Goal: Task Accomplishment & Management: Manage account settings

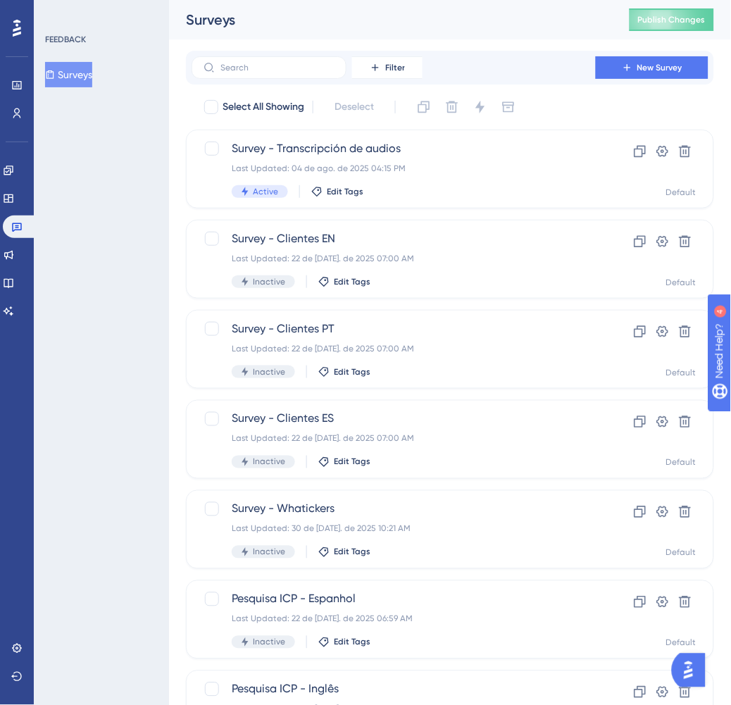
click at [144, 381] on div "FEEDBACK Surveys" at bounding box center [101, 352] width 135 height 705
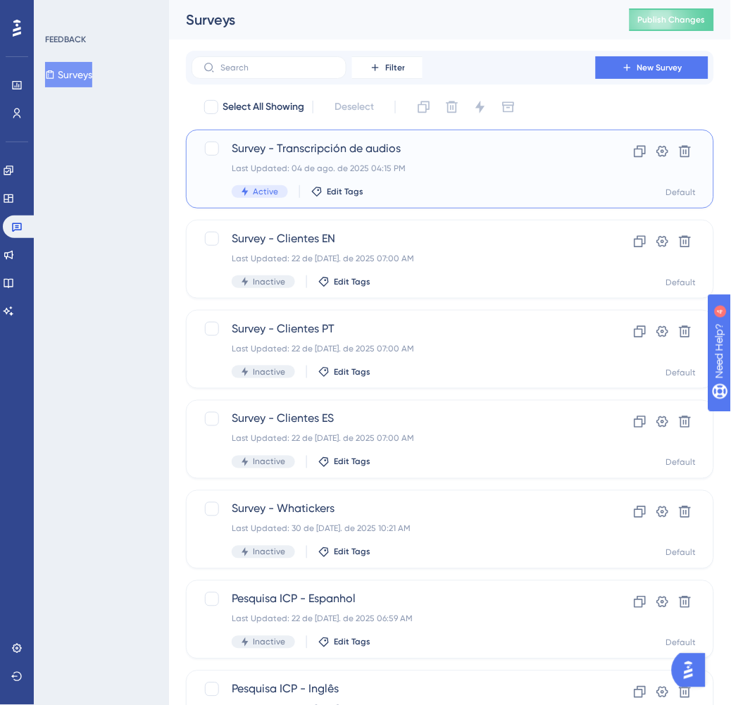
click at [496, 170] on div "Last Updated: 04 de ago. de 2025 04:15 PM" at bounding box center [394, 168] width 324 height 11
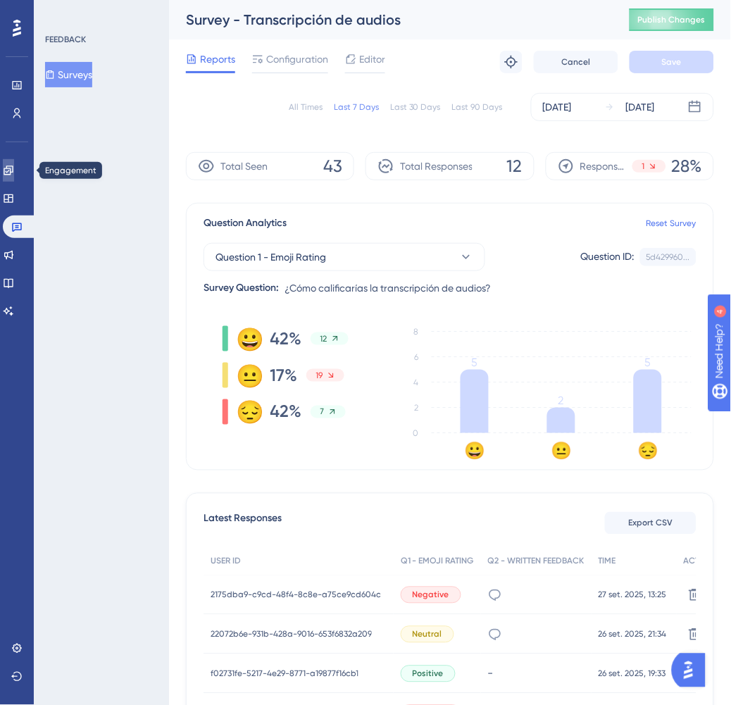
click at [11, 169] on icon at bounding box center [8, 170] width 11 height 11
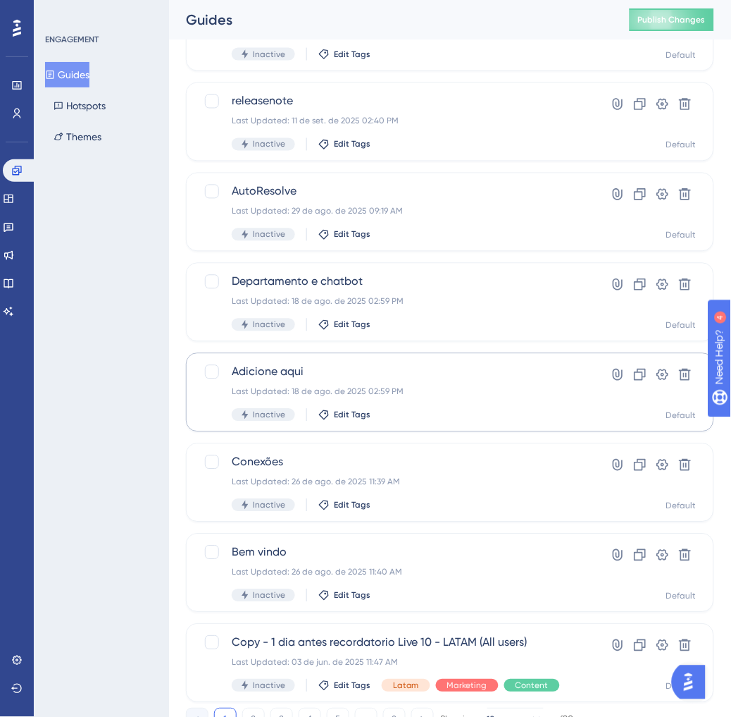
scroll to position [376, 0]
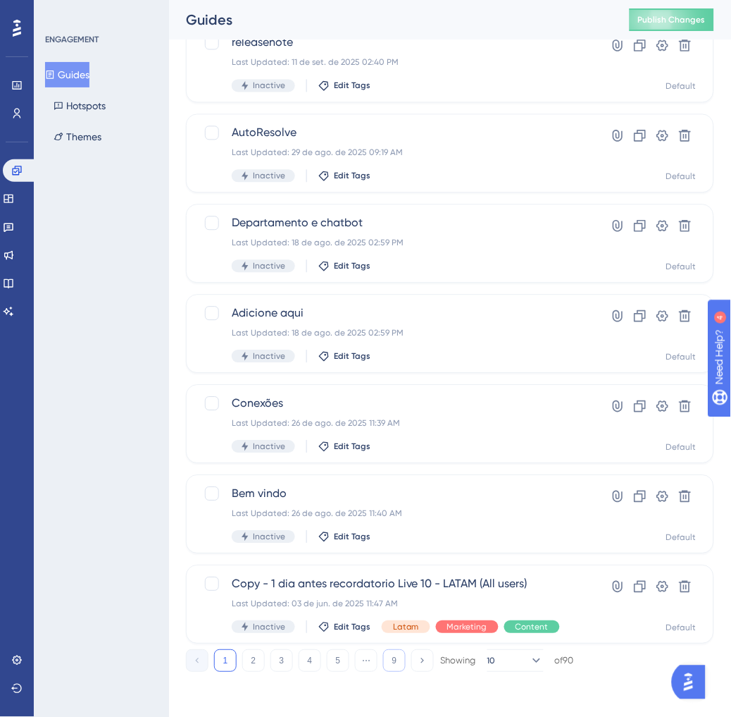
click at [398, 660] on button "9" at bounding box center [394, 661] width 23 height 23
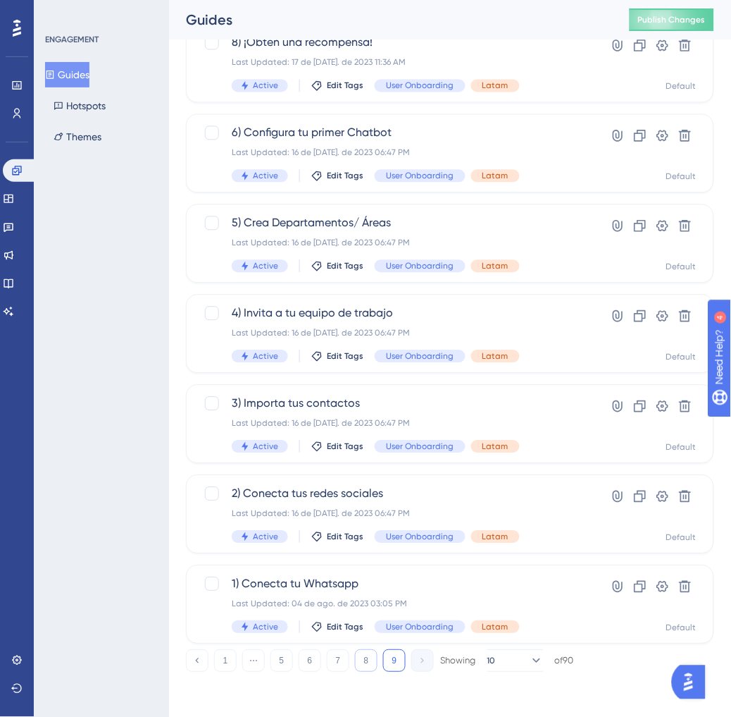
click at [371, 660] on button "8" at bounding box center [366, 661] width 23 height 23
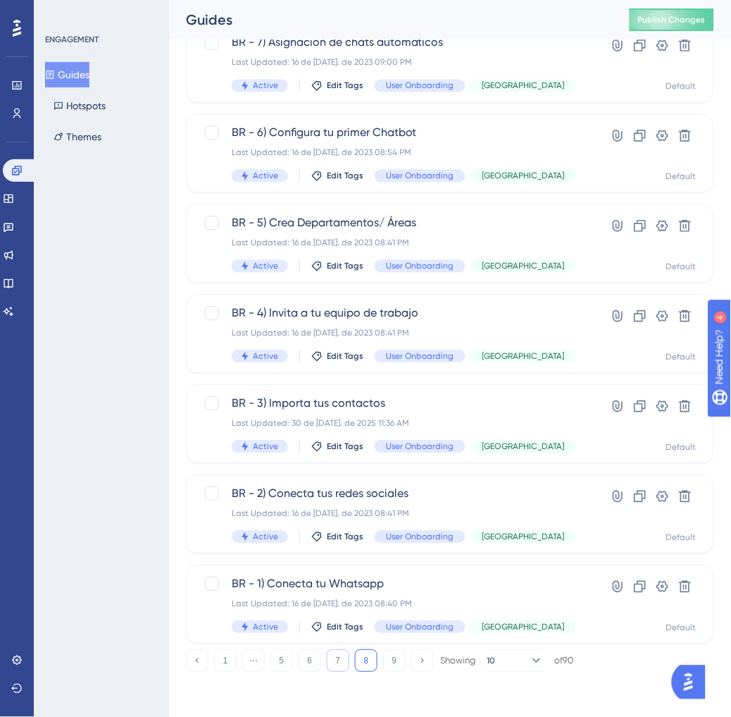
click at [344, 657] on button "7" at bounding box center [338, 661] width 23 height 23
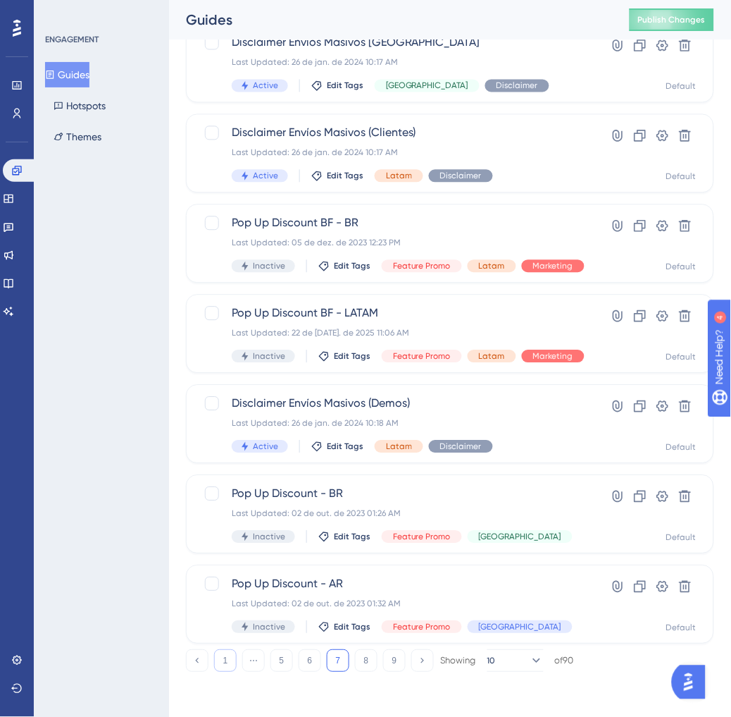
click at [229, 661] on button "1" at bounding box center [225, 661] width 23 height 23
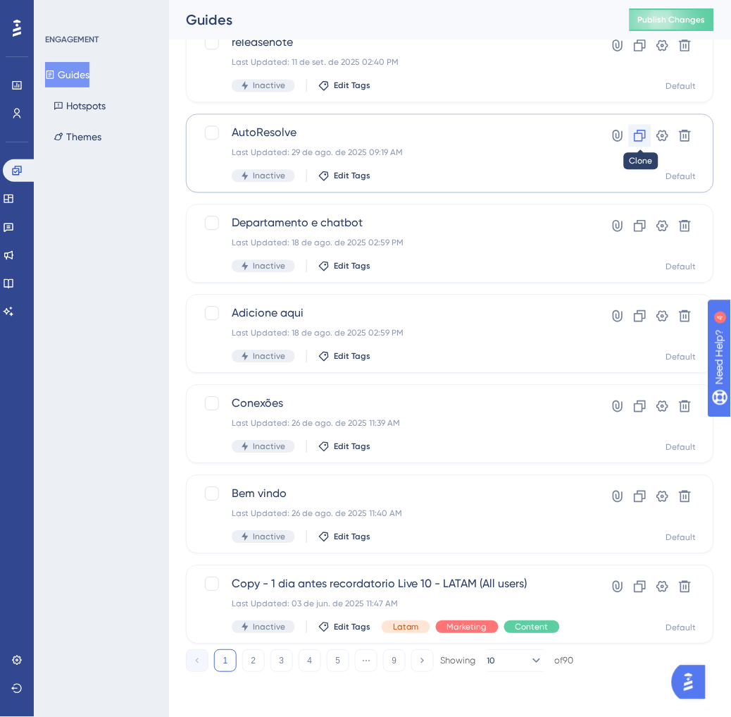
click at [643, 136] on icon at bounding box center [641, 136] width 12 height 12
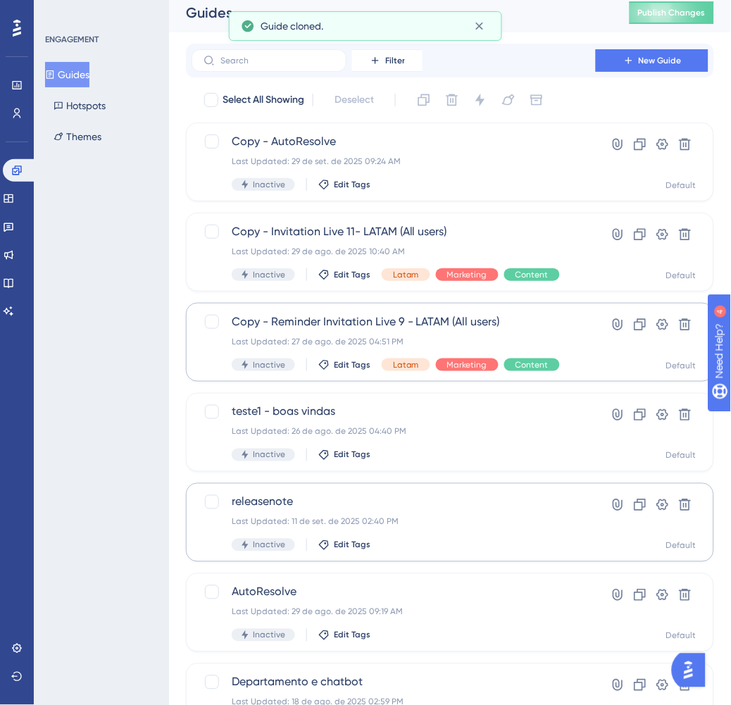
scroll to position [0, 0]
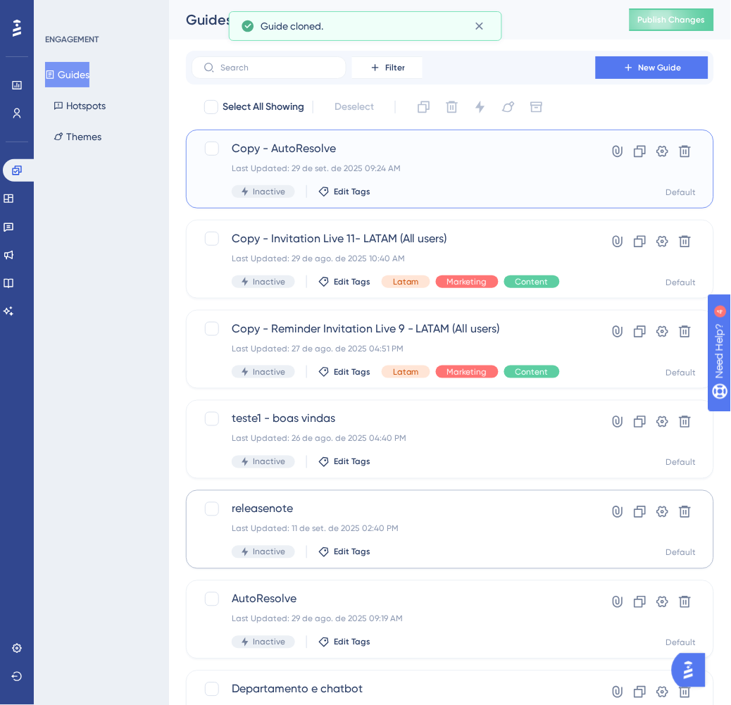
click at [496, 167] on div "Last Updated: 29 de set. de 2025 09:24 AM" at bounding box center [394, 168] width 324 height 11
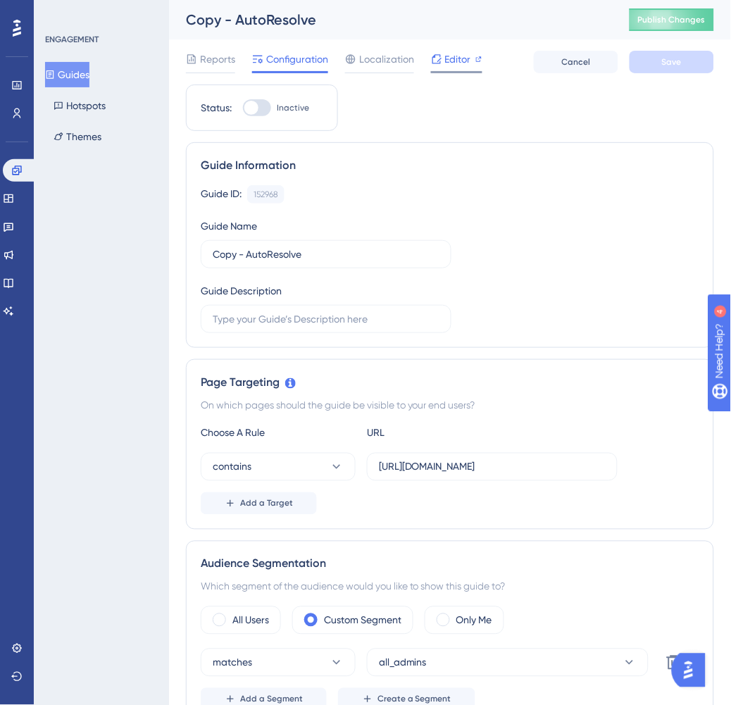
click at [456, 61] on span "Editor" at bounding box center [458, 59] width 26 height 17
click at [233, 22] on div "Copy - AutoResolve" at bounding box center [390, 20] width 409 height 20
click at [223, 18] on div "Copy - AutoResolve" at bounding box center [390, 20] width 409 height 20
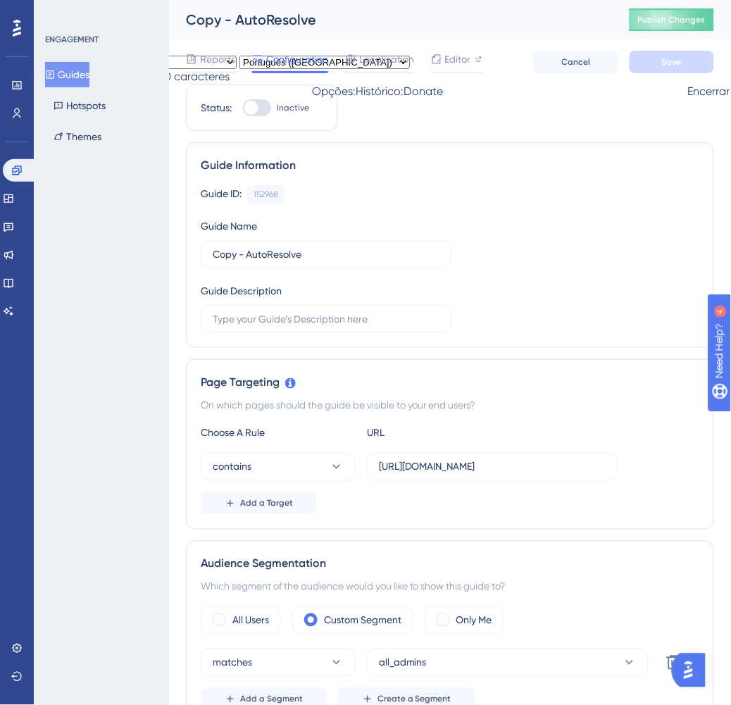
click at [545, 194] on div "Guide ID: 152968 Copy" at bounding box center [450, 194] width 499 height 18
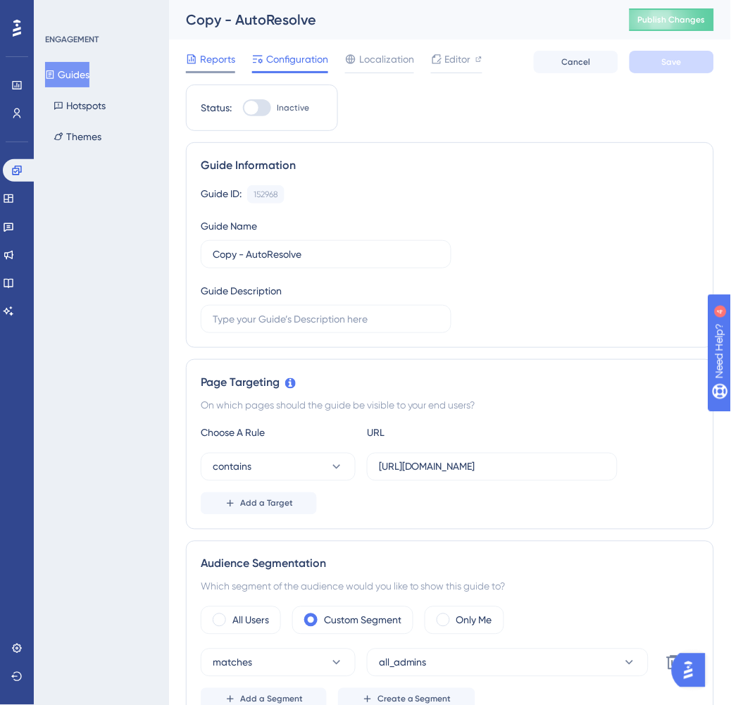
click at [212, 56] on span "Reports" at bounding box center [217, 59] width 35 height 17
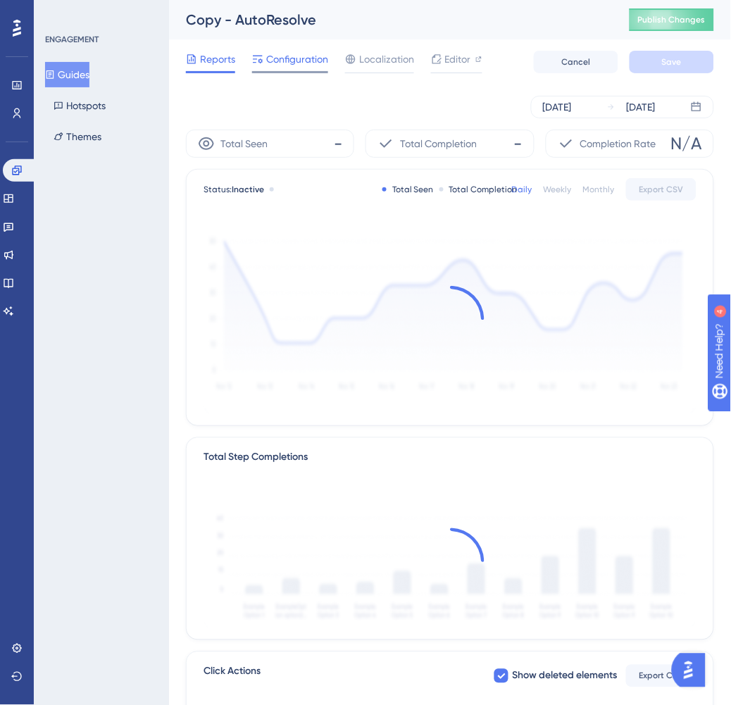
click at [301, 68] on div "Configuration" at bounding box center [290, 62] width 76 height 23
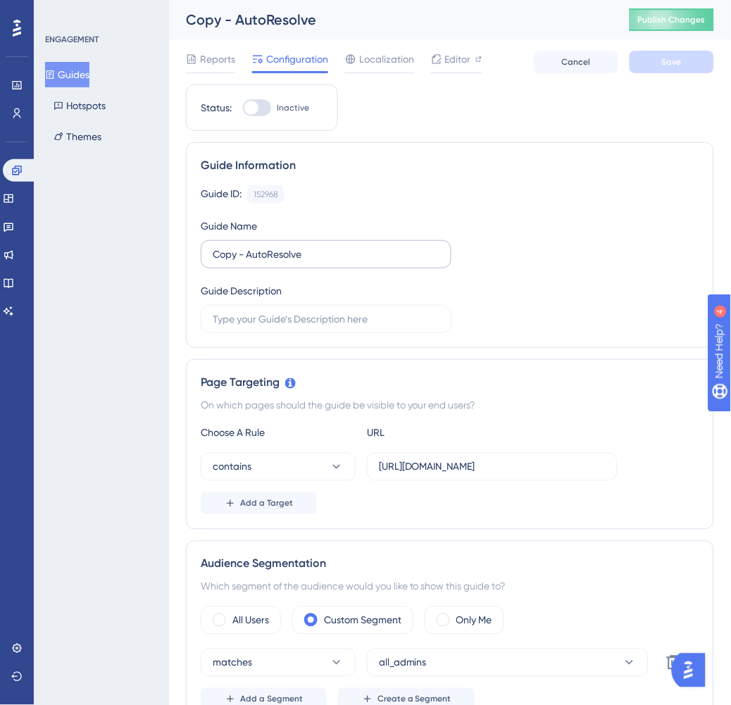
click at [252, 265] on label "Copy - AutoResolve" at bounding box center [326, 254] width 251 height 28
click at [252, 262] on input "Copy - AutoResolve" at bounding box center [326, 255] width 227 height 16
click at [261, 258] on input "Copy - AutoResolve" at bounding box center [326, 255] width 227 height 16
click at [261, 257] on input "Copy - AutoResolve" at bounding box center [326, 255] width 227 height 16
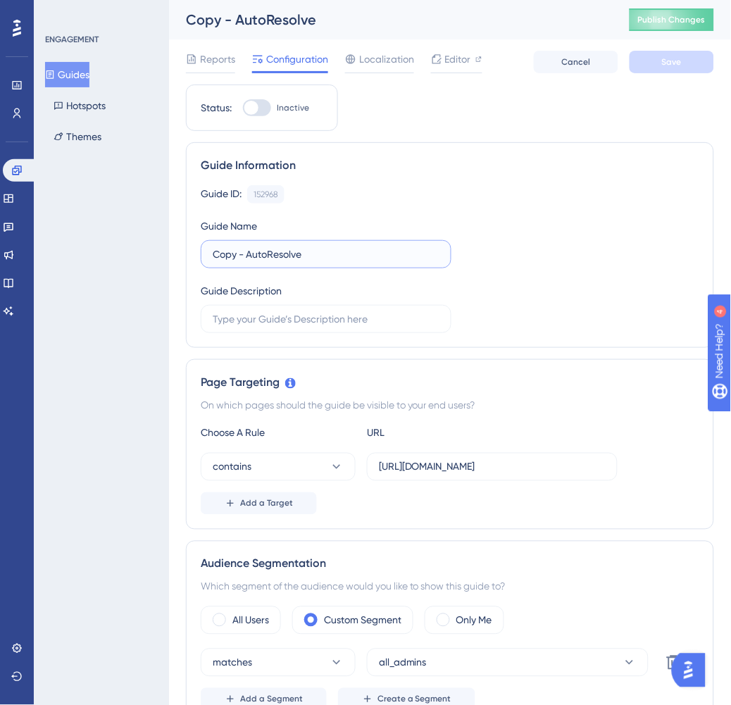
click at [261, 257] on input "Copy - AutoResolve" at bounding box center [326, 255] width 227 height 16
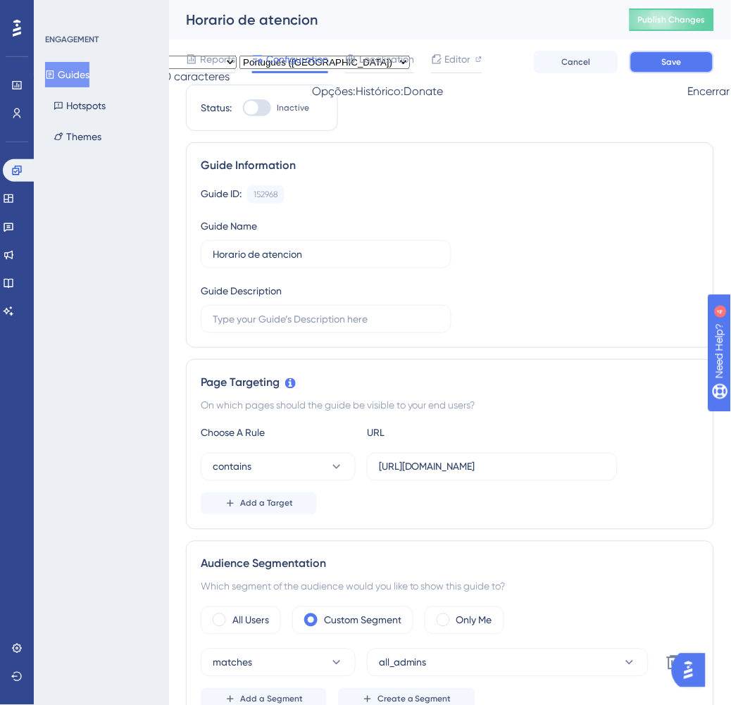
click at [643, 71] on button "Save" at bounding box center [672, 62] width 85 height 23
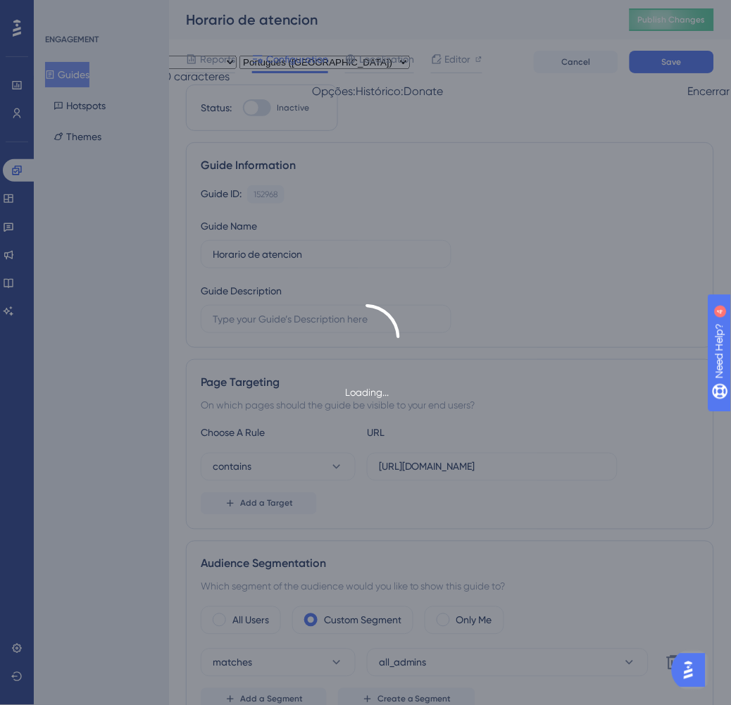
type input "Horario de atencion"
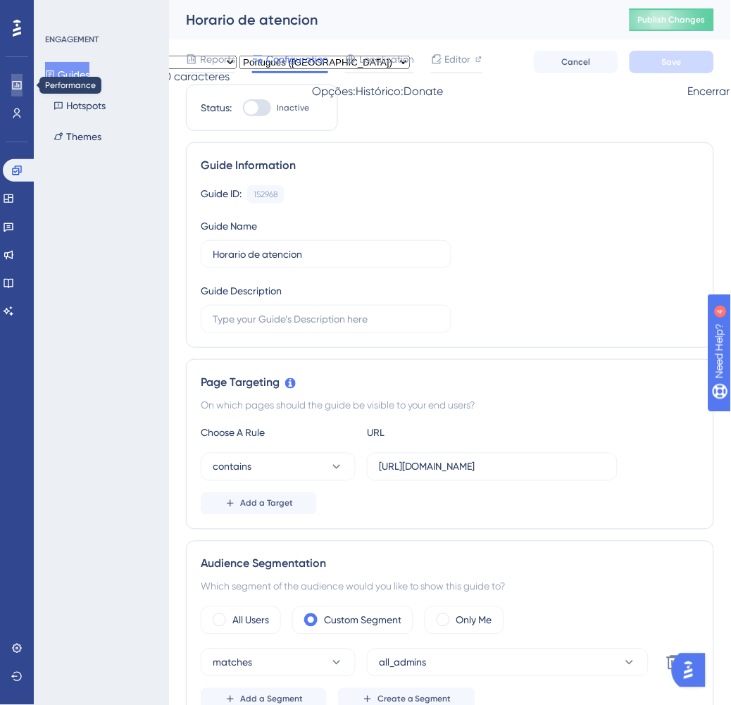
click at [23, 80] on link at bounding box center [16, 85] width 11 height 23
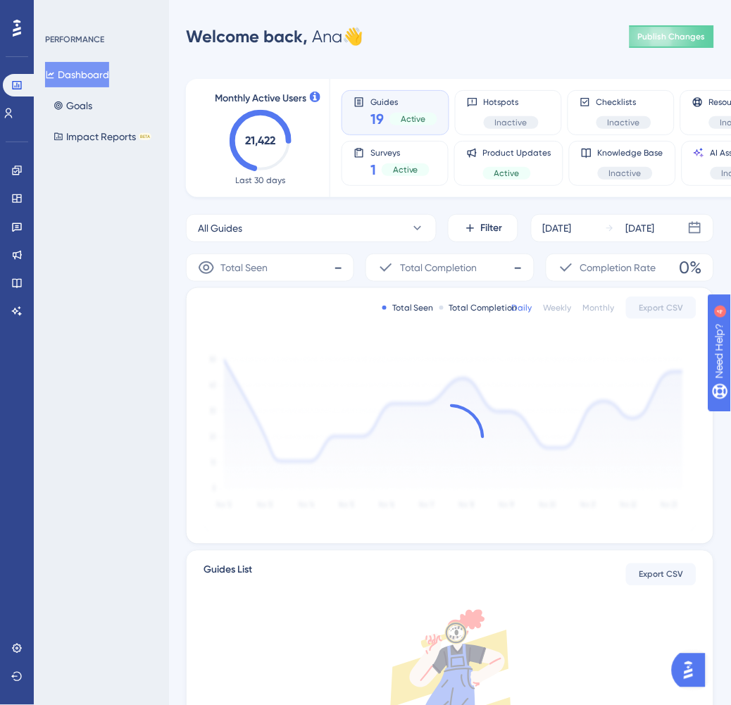
click at [410, 115] on span "Active" at bounding box center [413, 118] width 25 height 11
click at [369, 109] on div "Guides 19 Active" at bounding box center [396, 113] width 84 height 32
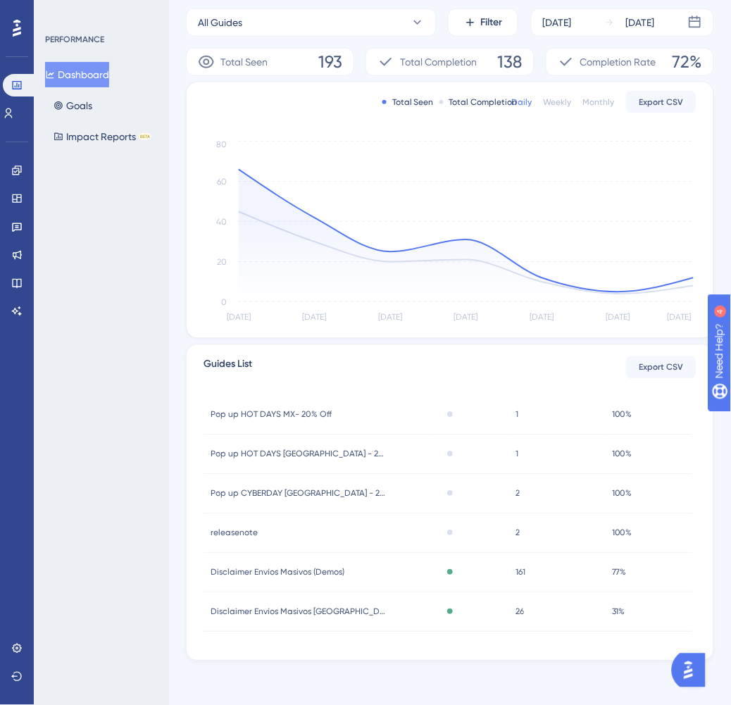
scroll to position [206, 0]
click at [326, 571] on span "Disclaimer Envíos Masivos (Demos)" at bounding box center [278, 572] width 134 height 11
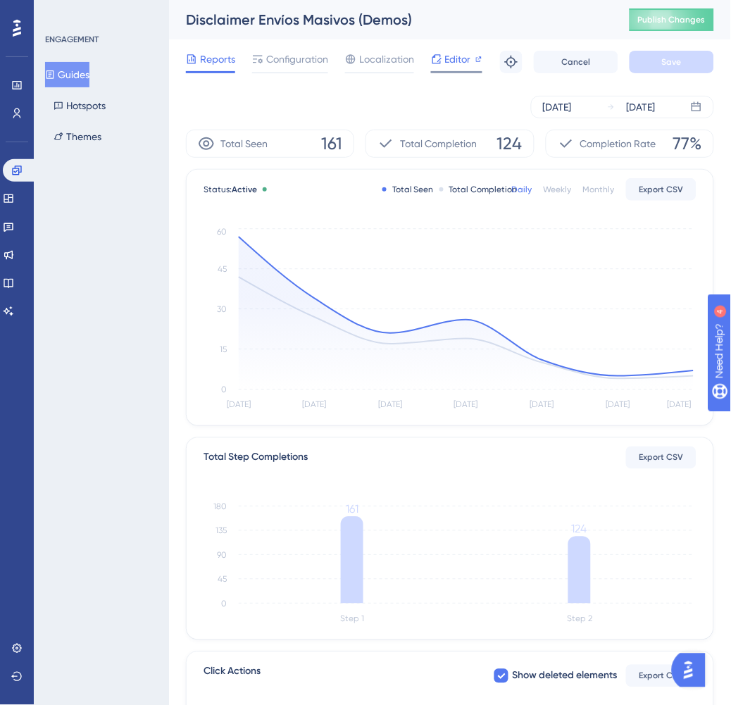
click at [455, 61] on span "Editor" at bounding box center [458, 59] width 26 height 17
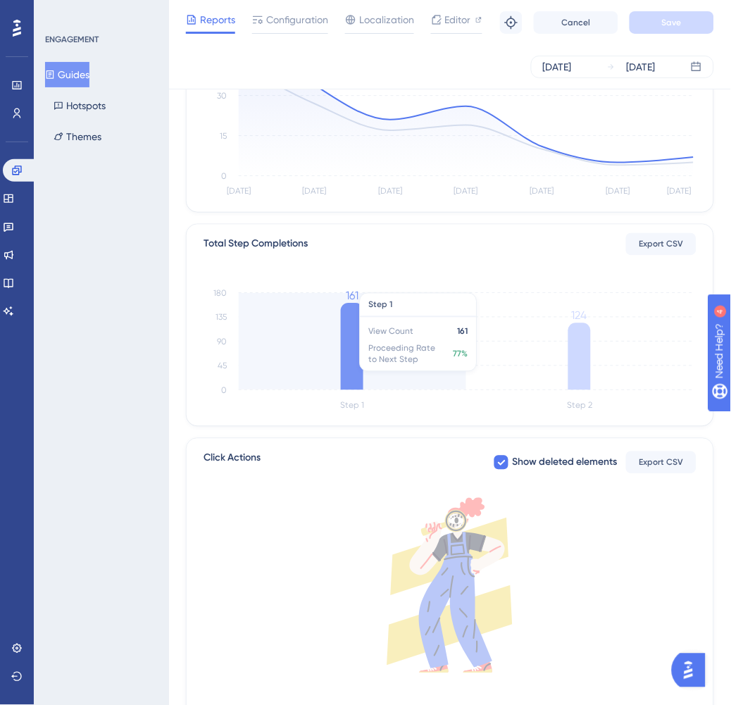
scroll to position [278, 0]
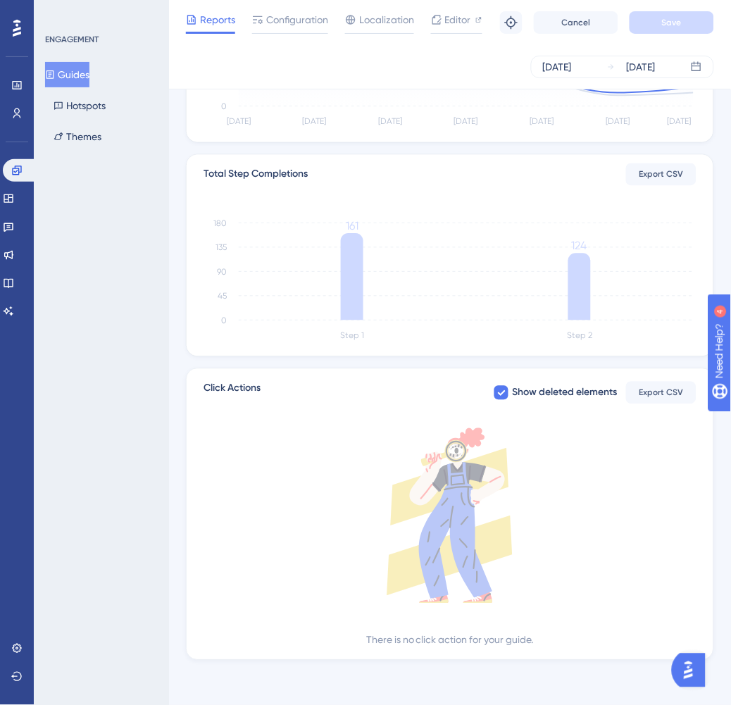
scroll to position [206, 0]
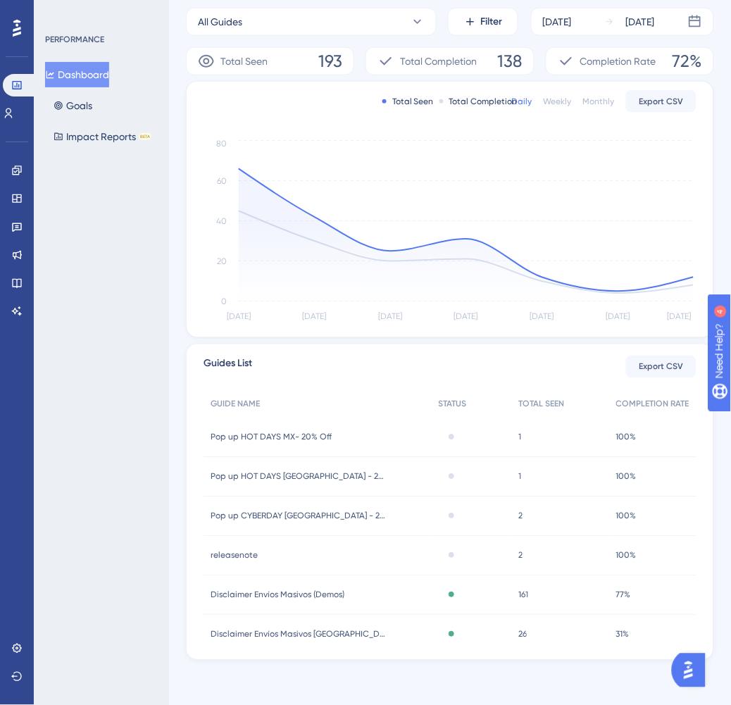
click at [331, 634] on span "Disclaimer Envíos Masivos [GEOGRAPHIC_DATA]" at bounding box center [299, 634] width 176 height 11
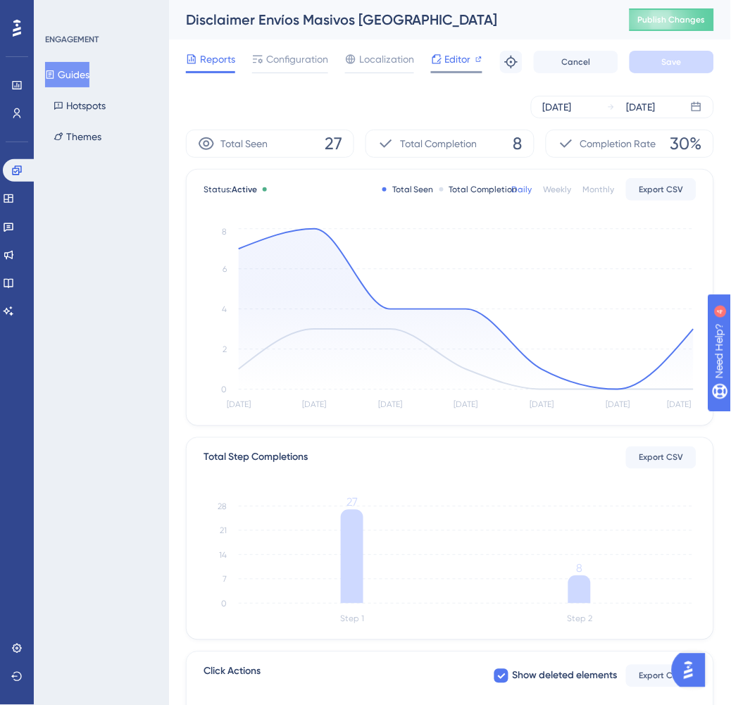
click at [455, 68] on div "Editor" at bounding box center [456, 62] width 51 height 23
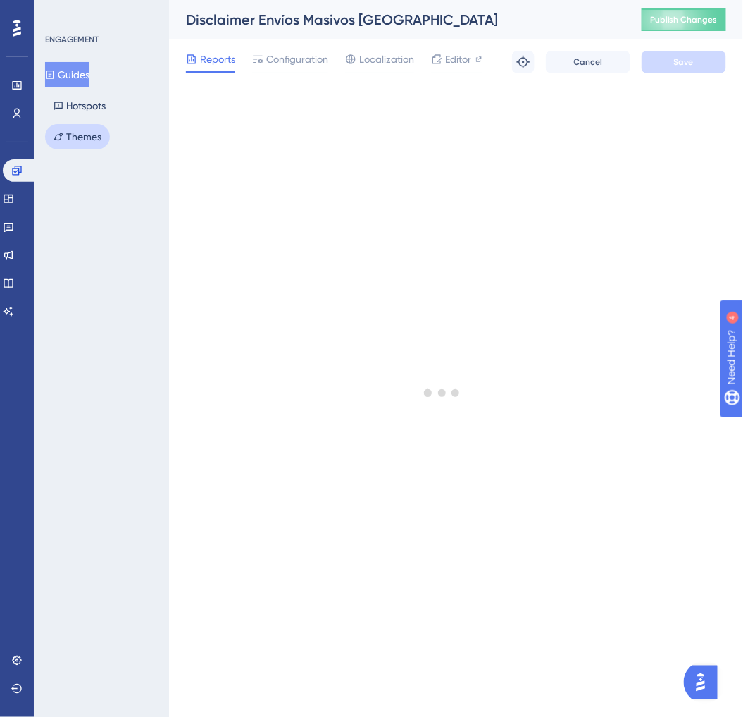
click at [99, 144] on button "Themes" at bounding box center [77, 136] width 65 height 25
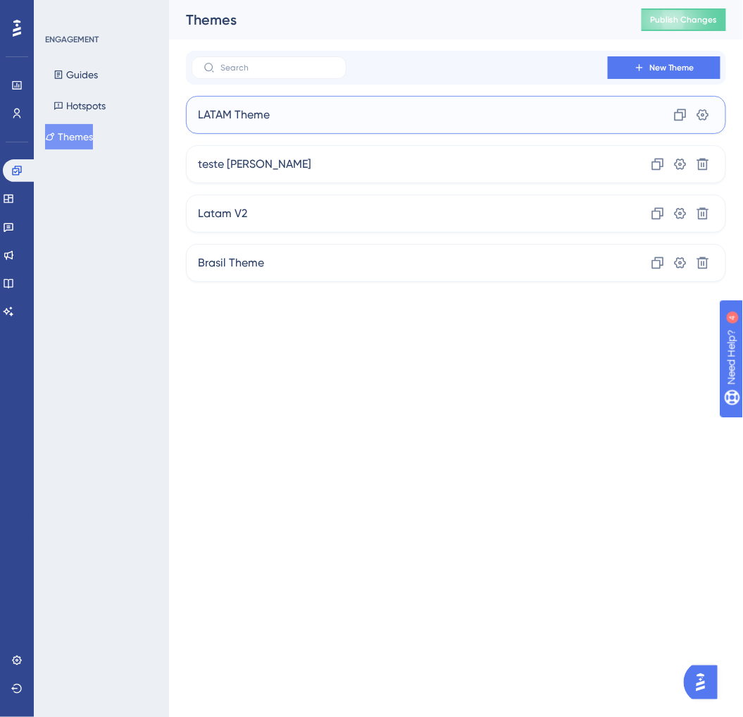
click at [329, 108] on div "LATAM Theme Clone Settings" at bounding box center [456, 115] width 540 height 38
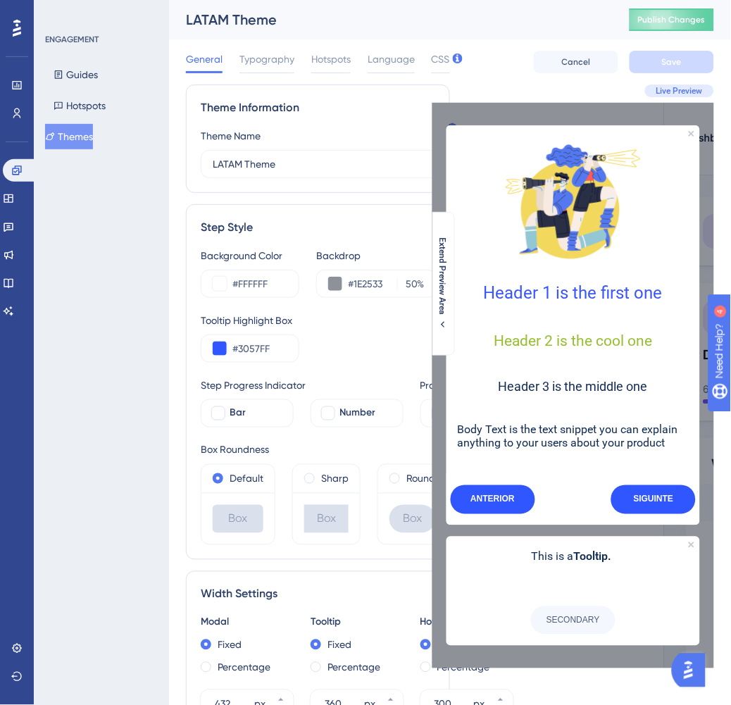
click at [538, 339] on h2 "Header 2 is the cool one" at bounding box center [573, 341] width 231 height 17
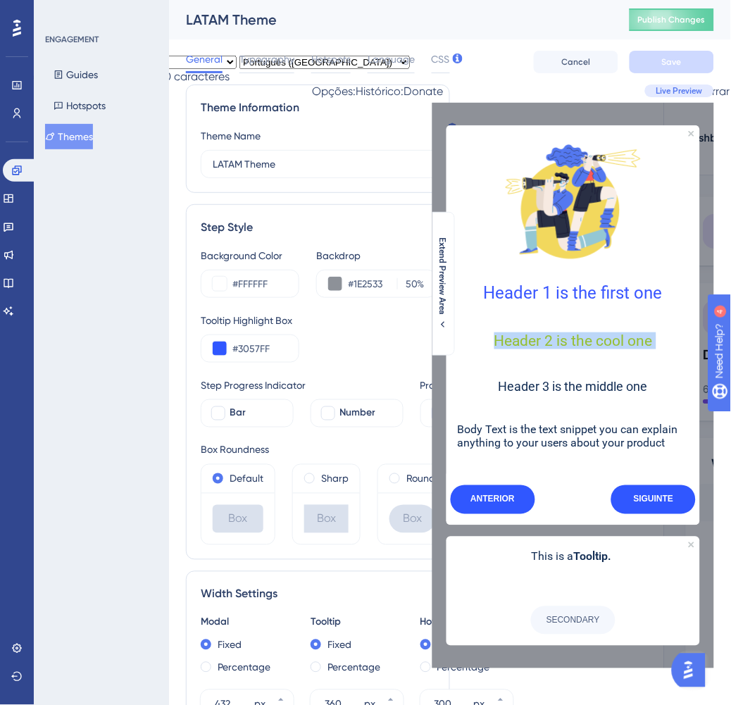
click at [538, 339] on h2 "Header 2 is the cool one" at bounding box center [573, 341] width 231 height 17
drag, startPoint x: 538, startPoint y: 339, endPoint x: 498, endPoint y: 349, distance: 41.4
click at [498, 349] on h2 "Header 2 is the cool one" at bounding box center [573, 341] width 231 height 17
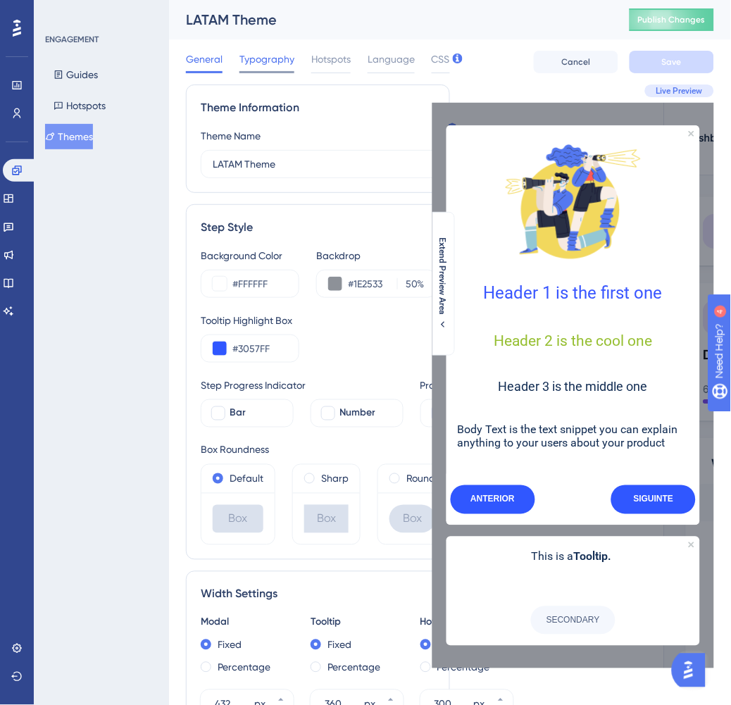
click at [268, 63] on span "Typography" at bounding box center [267, 59] width 55 height 17
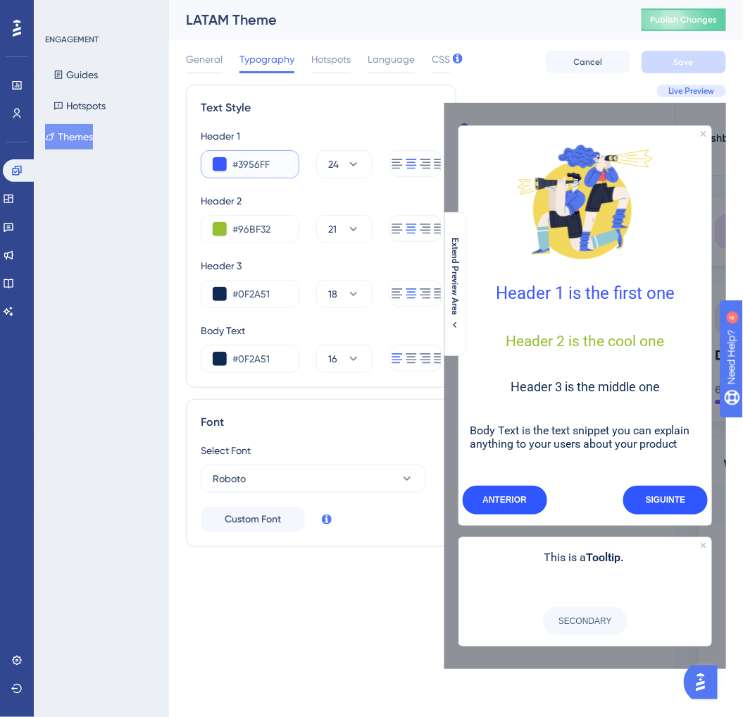
click at [249, 164] on input "#3956FF" at bounding box center [260, 164] width 55 height 17
click at [76, 300] on div "ENGAGEMENT Guides Hotspots Themes" at bounding box center [101, 358] width 135 height 717
click at [325, 54] on span "Hotspots" at bounding box center [330, 59] width 39 height 17
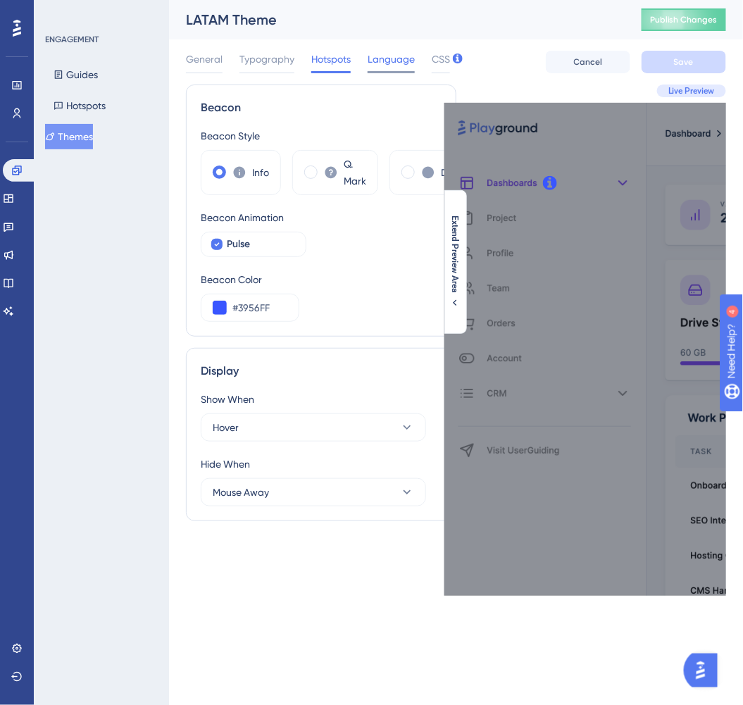
click at [389, 58] on span "Language" at bounding box center [391, 59] width 47 height 17
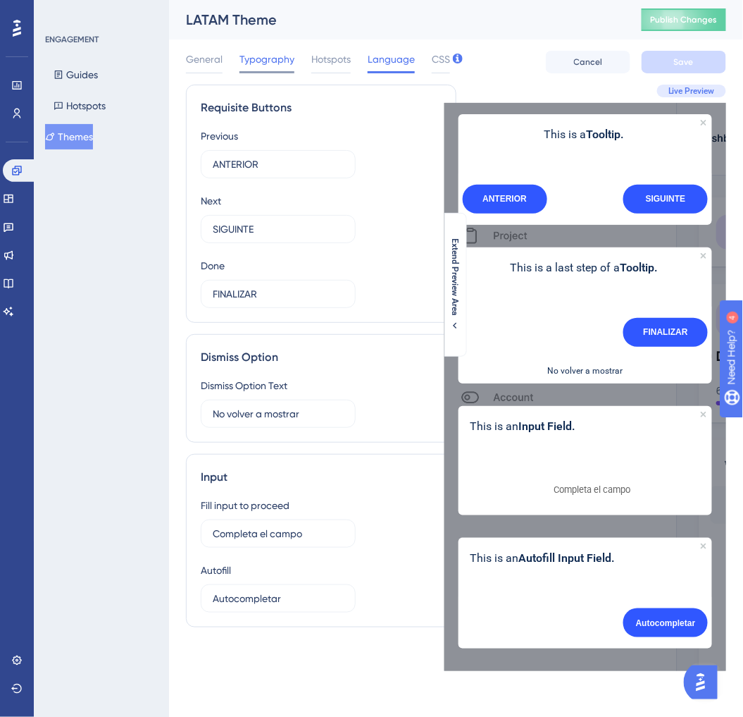
click at [259, 58] on span "Typography" at bounding box center [267, 59] width 55 height 17
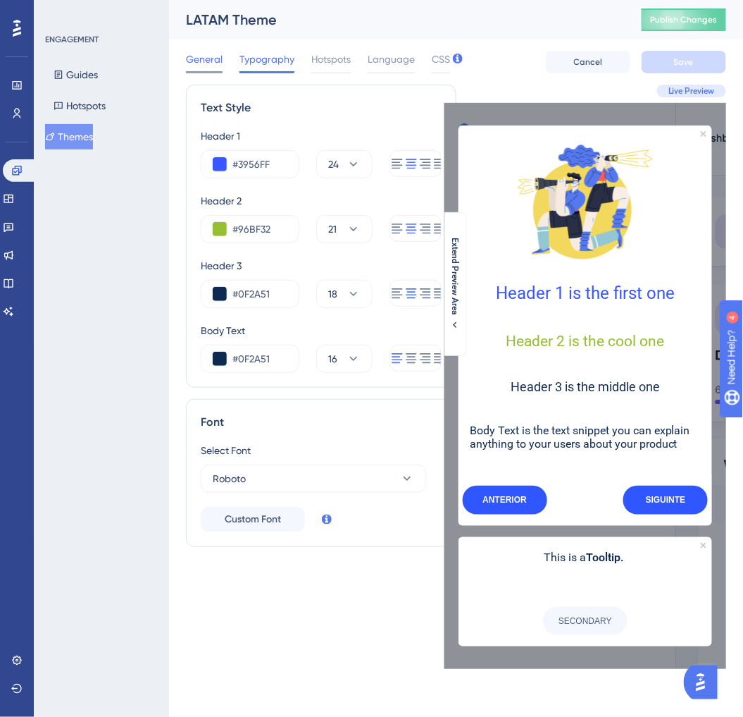
click at [197, 63] on span "General" at bounding box center [204, 59] width 37 height 17
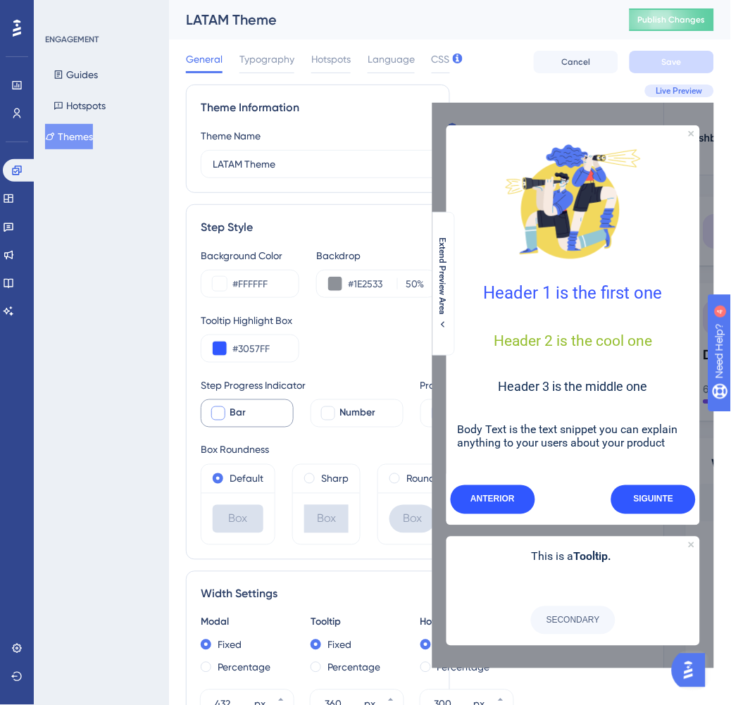
click at [265, 413] on div "Bar" at bounding box center [256, 413] width 52 height 17
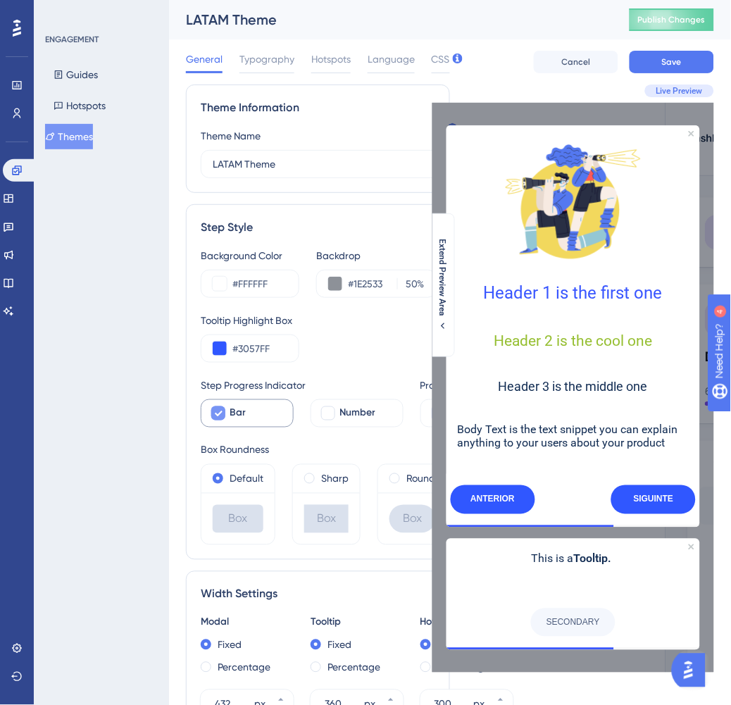
click at [259, 413] on div "Bar" at bounding box center [256, 413] width 52 height 17
checkbox input "false"
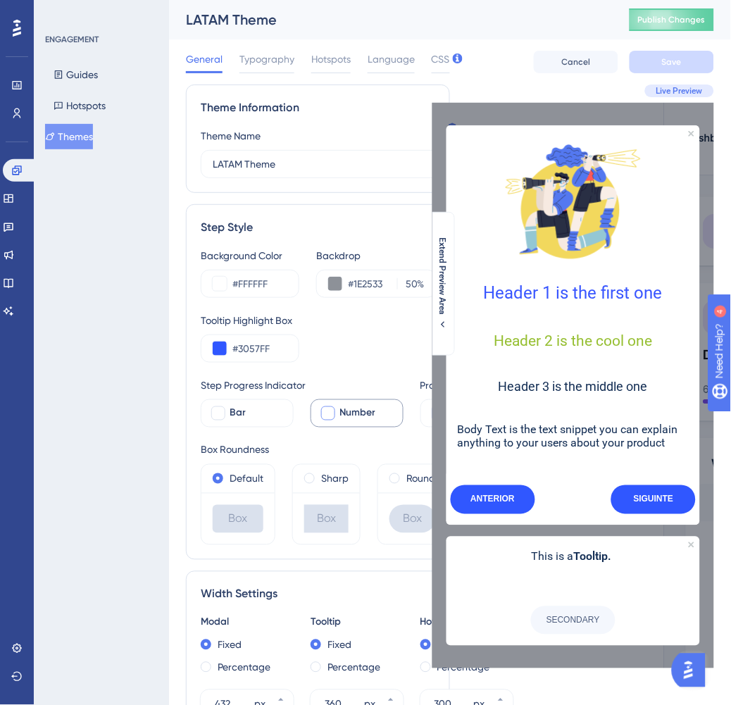
click at [359, 420] on span "Number" at bounding box center [358, 413] width 36 height 17
checkbox input "true"
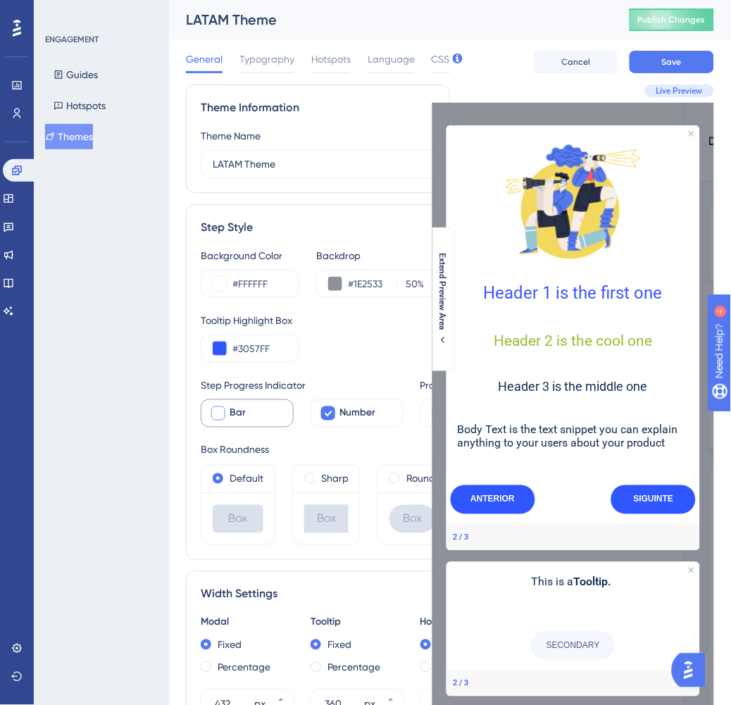
click at [264, 412] on div "Bar" at bounding box center [256, 413] width 52 height 17
checkbox input "true"
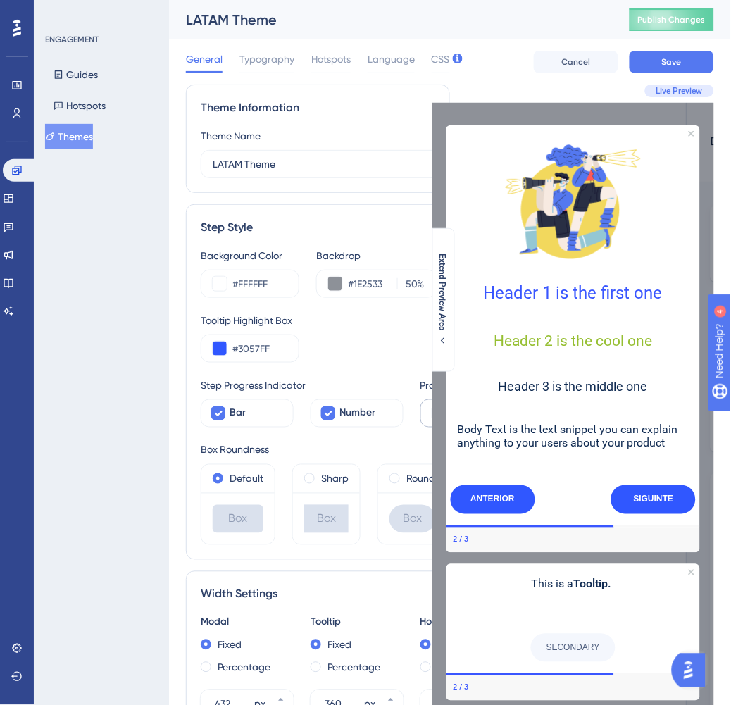
click at [426, 410] on div "#3956FF" at bounding box center [470, 414] width 99 height 28
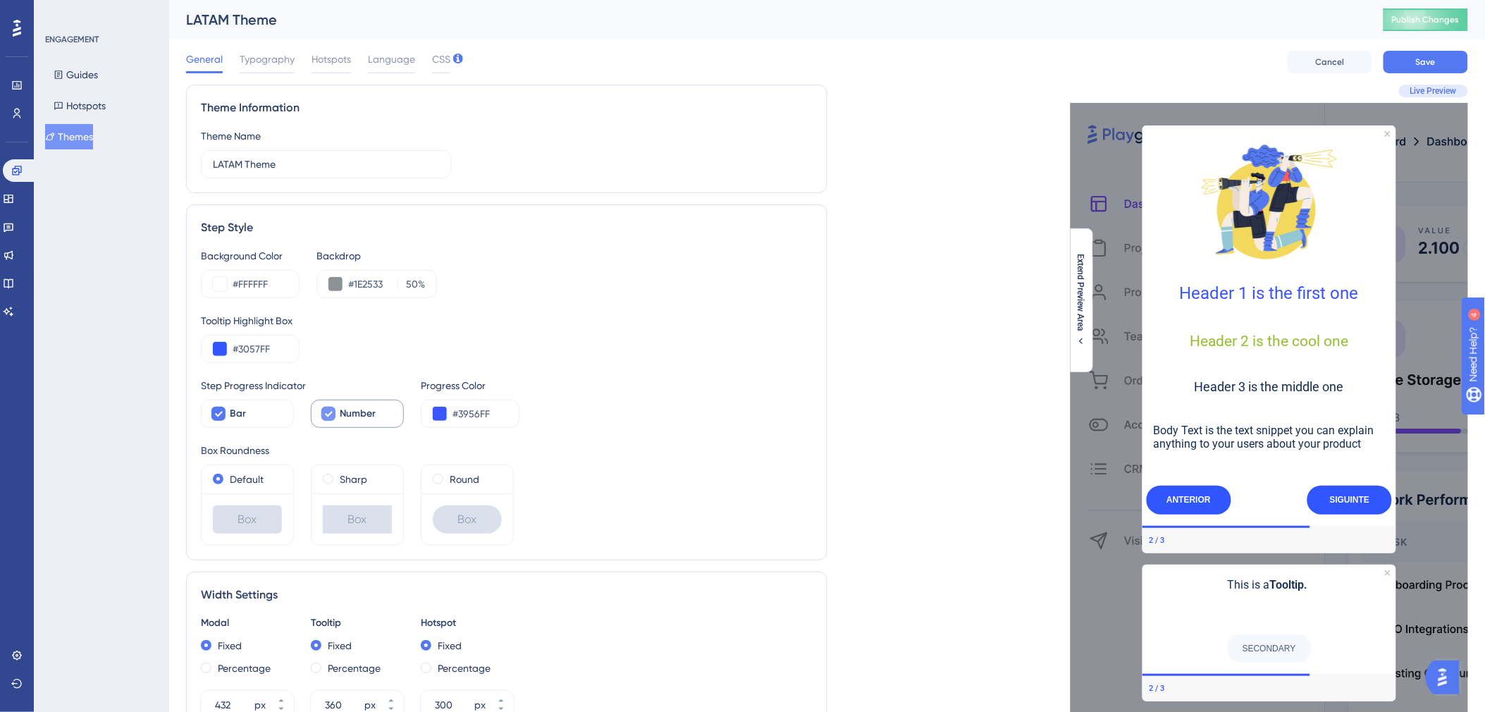
click at [326, 414] on icon at bounding box center [329, 415] width 8 height 6
checkbox input "false"
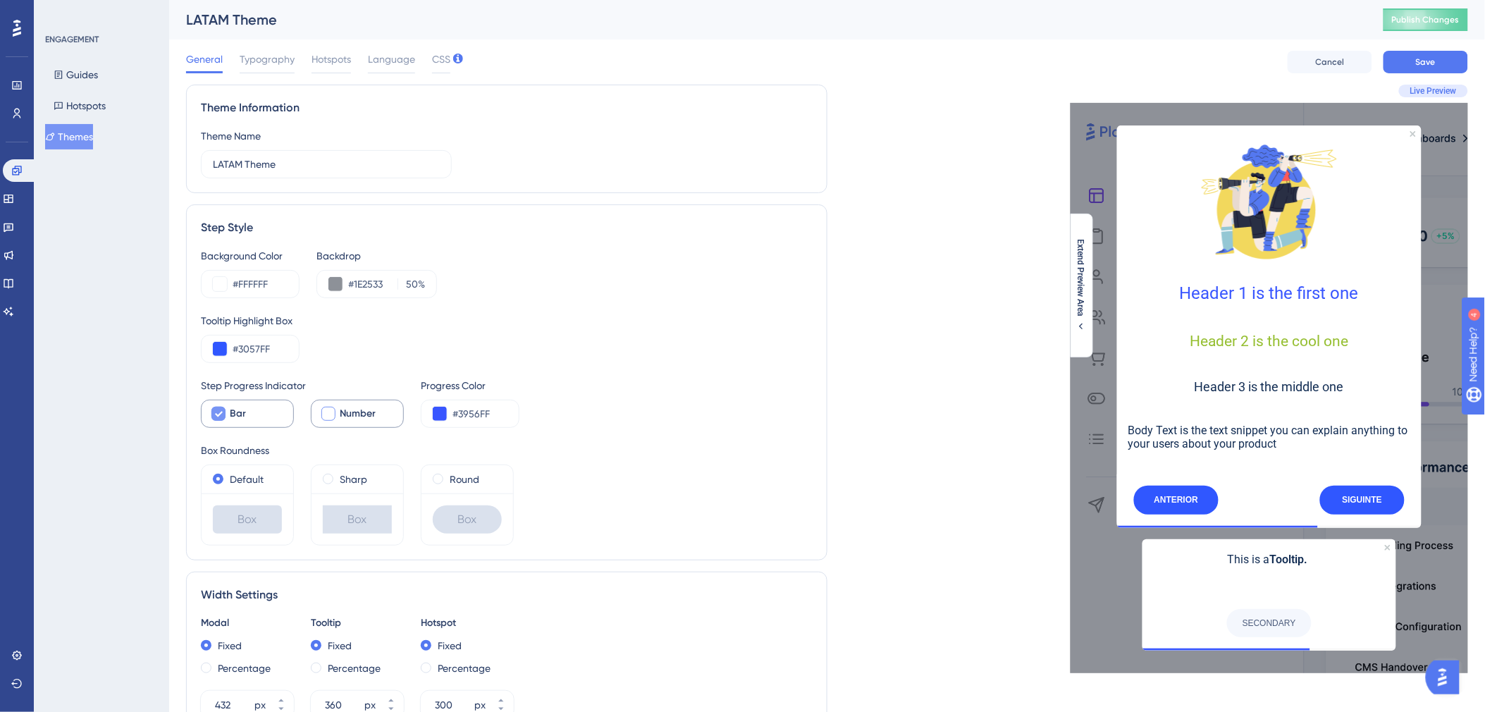
click at [271, 416] on div "Bar" at bounding box center [256, 413] width 52 height 17
checkbox input "false"
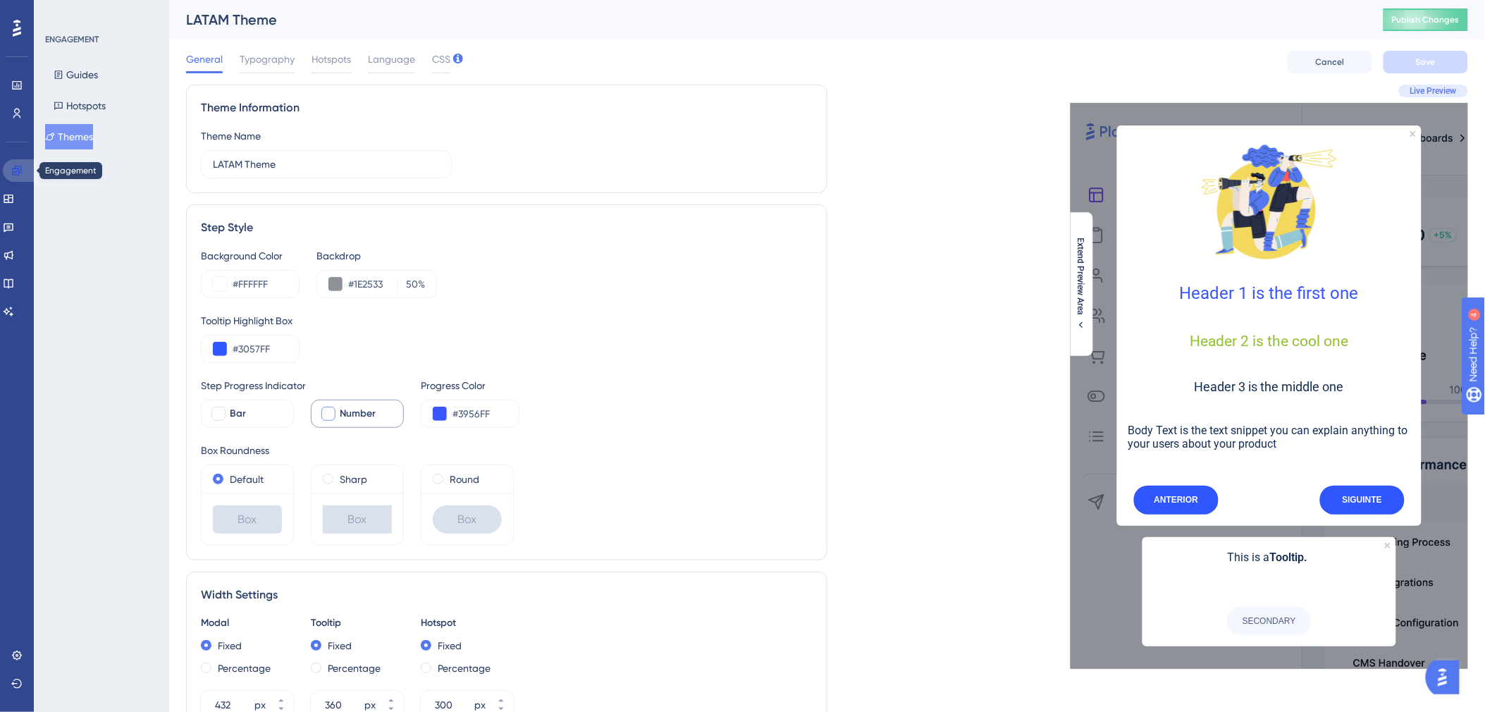
click at [25, 180] on link at bounding box center [20, 170] width 34 height 23
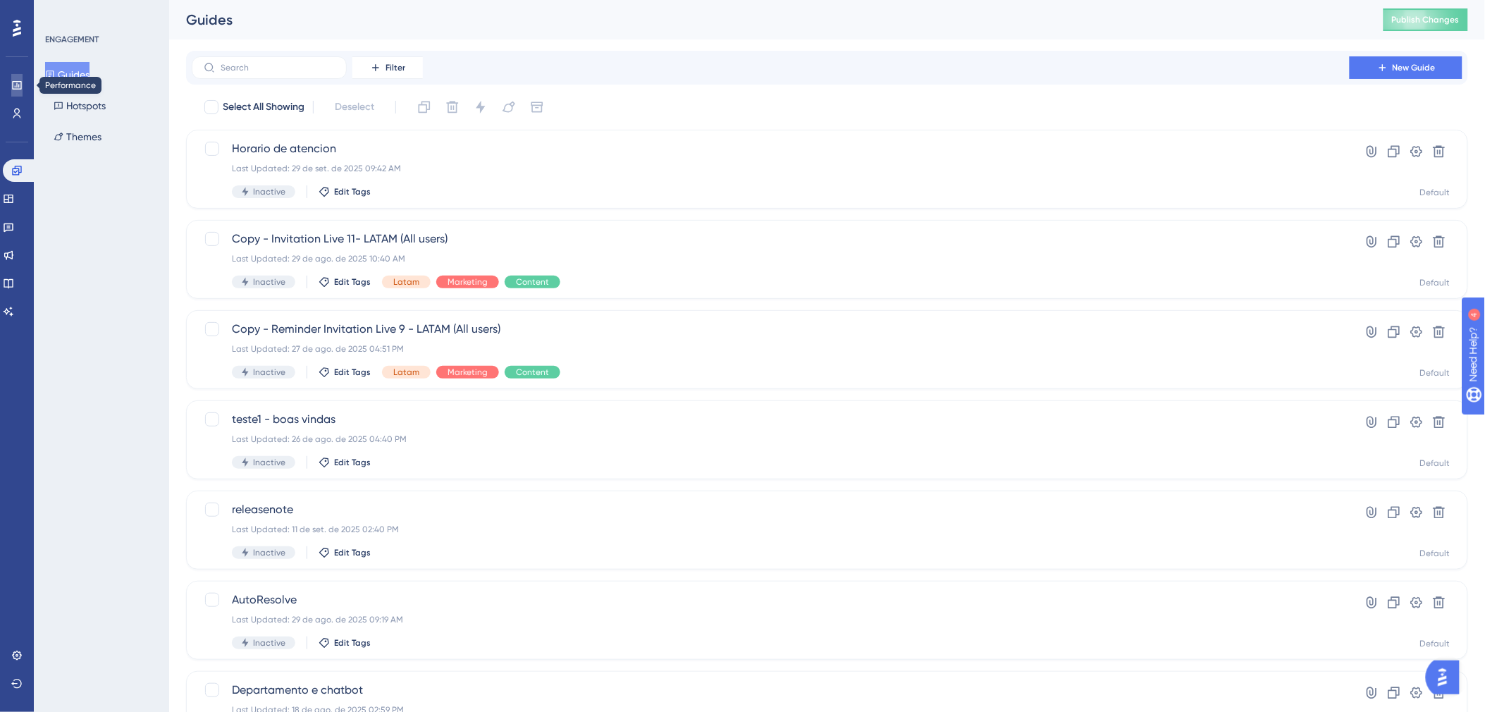
click at [23, 87] on link at bounding box center [16, 85] width 11 height 23
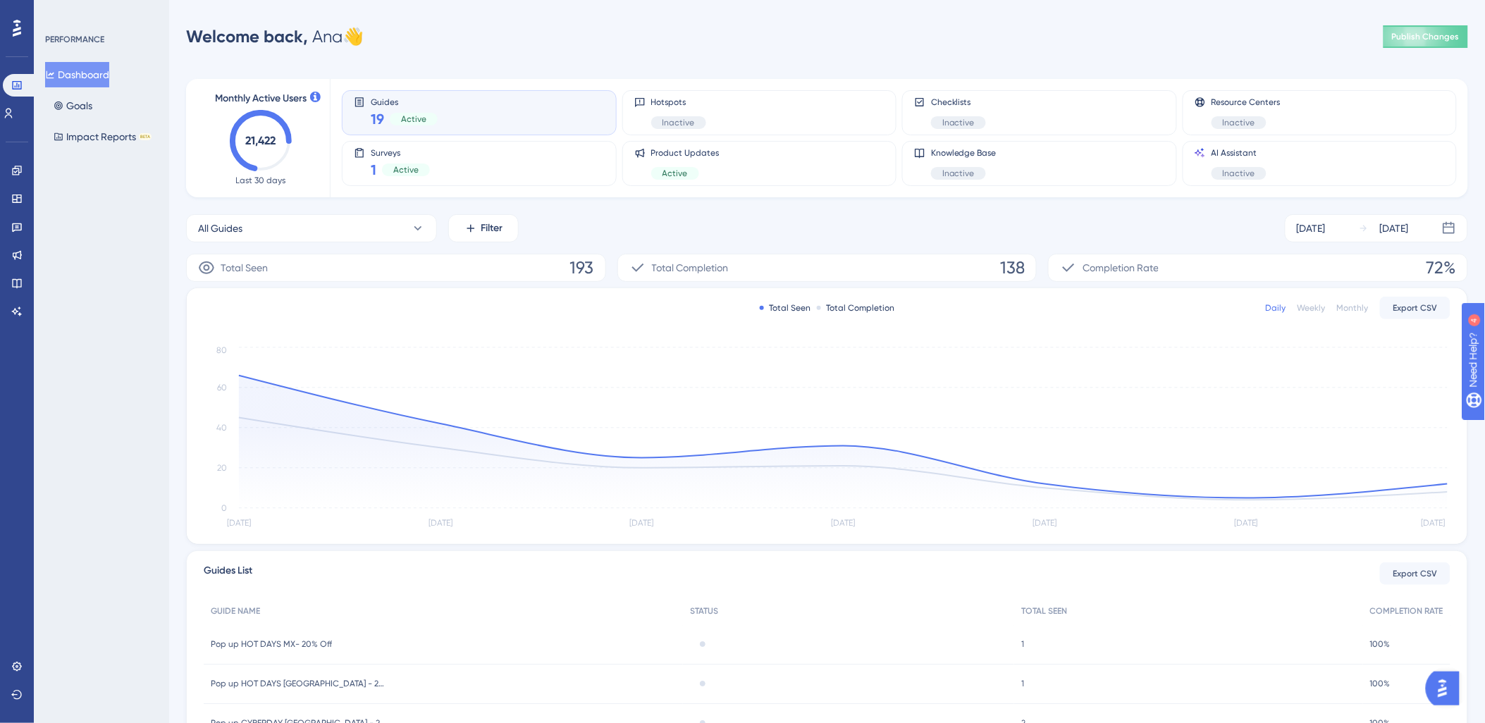
click at [743, 36] on div "Welcome back, [PERSON_NAME] 👋 Publish Changes" at bounding box center [827, 37] width 1282 height 28
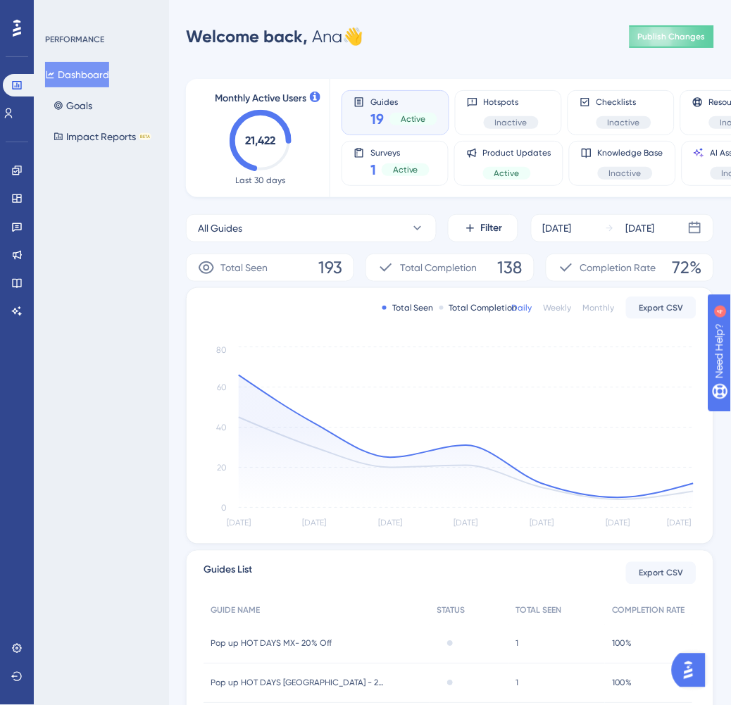
scroll to position [206, 0]
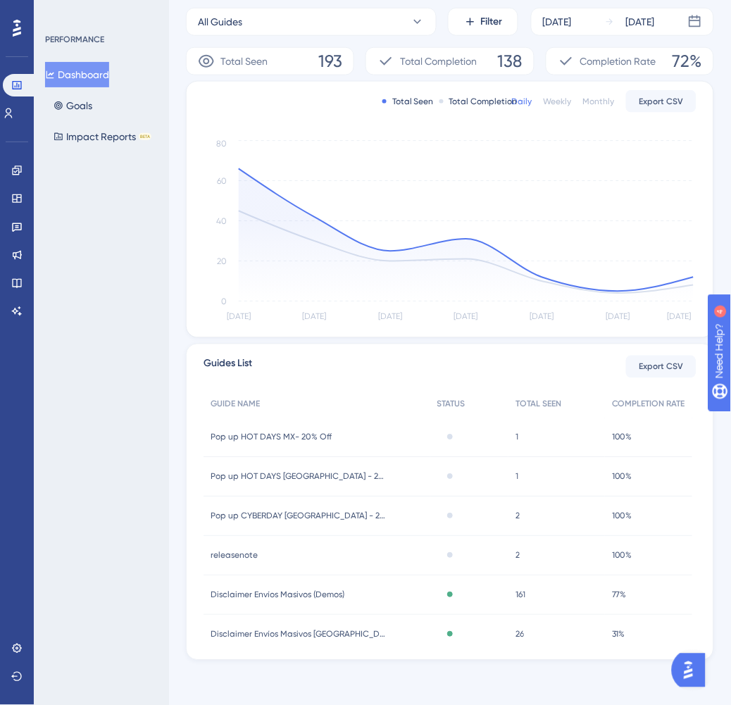
click at [199, 218] on div "Total Seen Total Completion Daily Weekly Monthly Export CSV [DATE] Sep [DATE] S…" at bounding box center [450, 210] width 527 height 256
